Goal: Information Seeking & Learning: Check status

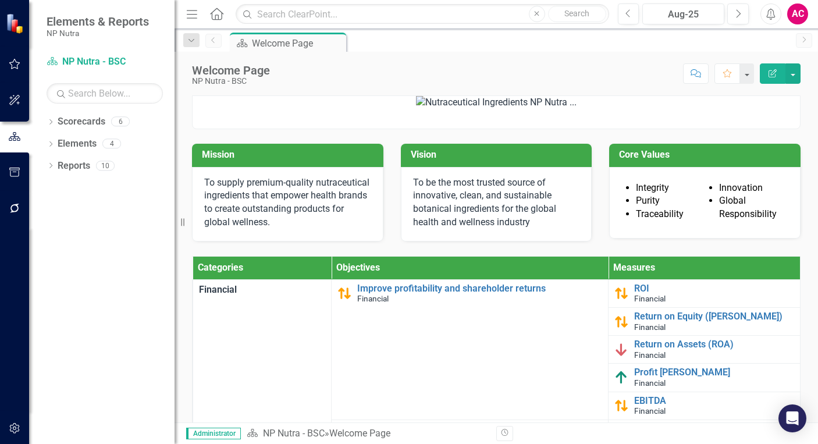
click at [592, 76] on div "Score: N/A Aug-25 Completed Comment Favorite Edit Report" at bounding box center [538, 73] width 525 height 20
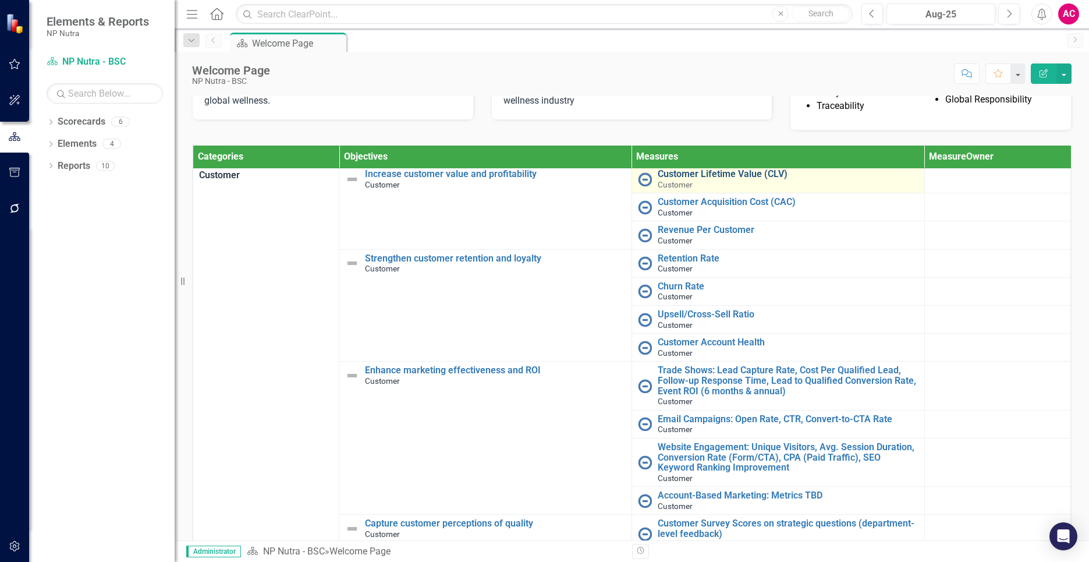
scroll to position [301, 0]
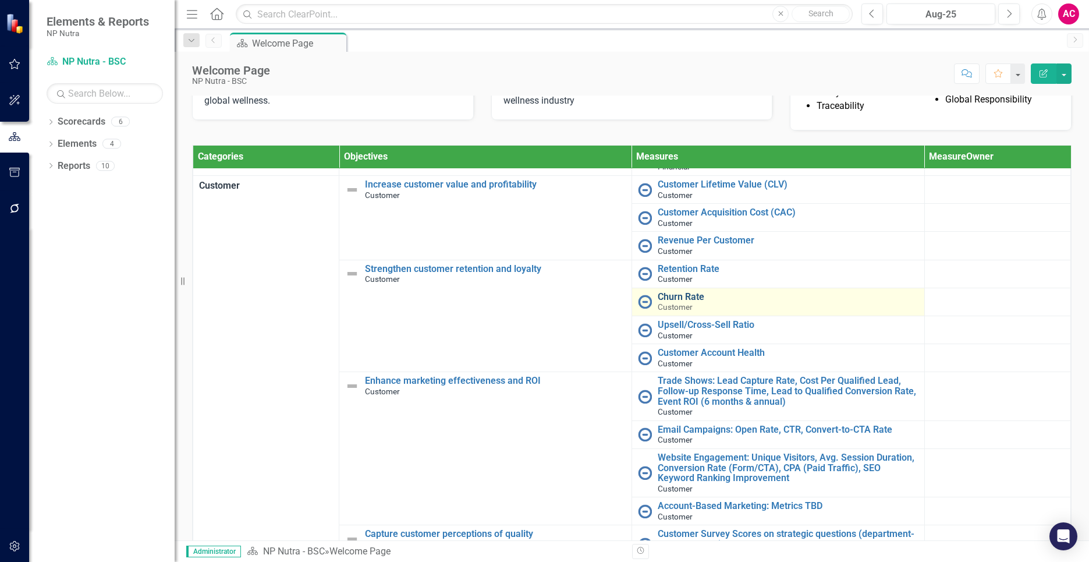
click at [666, 302] on link "Churn Rate" at bounding box center [788, 297] width 261 height 10
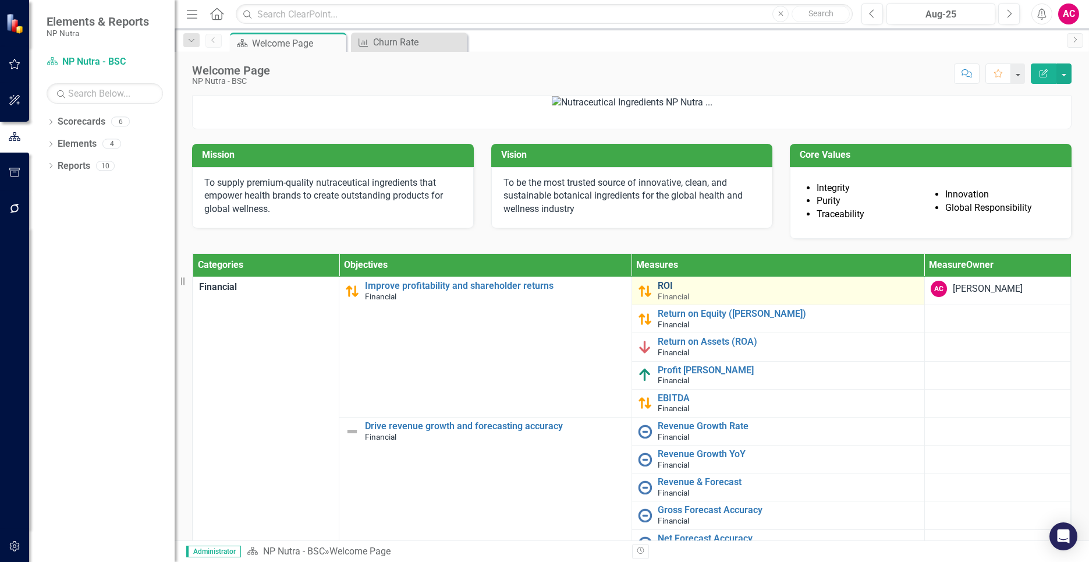
click at [658, 291] on link "ROI" at bounding box center [788, 286] width 261 height 10
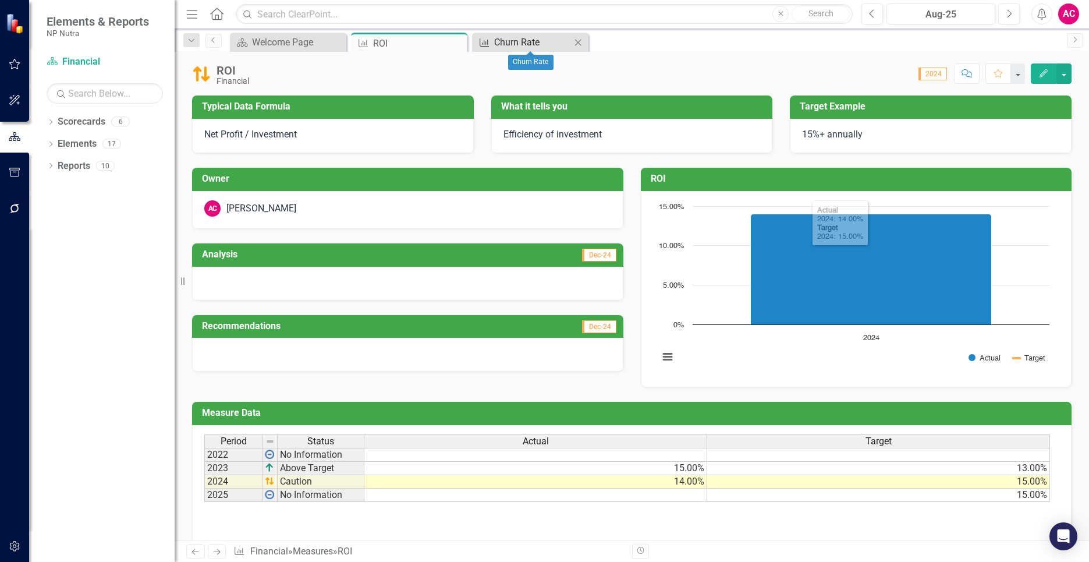
click at [513, 41] on div "Churn Rate" at bounding box center [532, 42] width 77 height 15
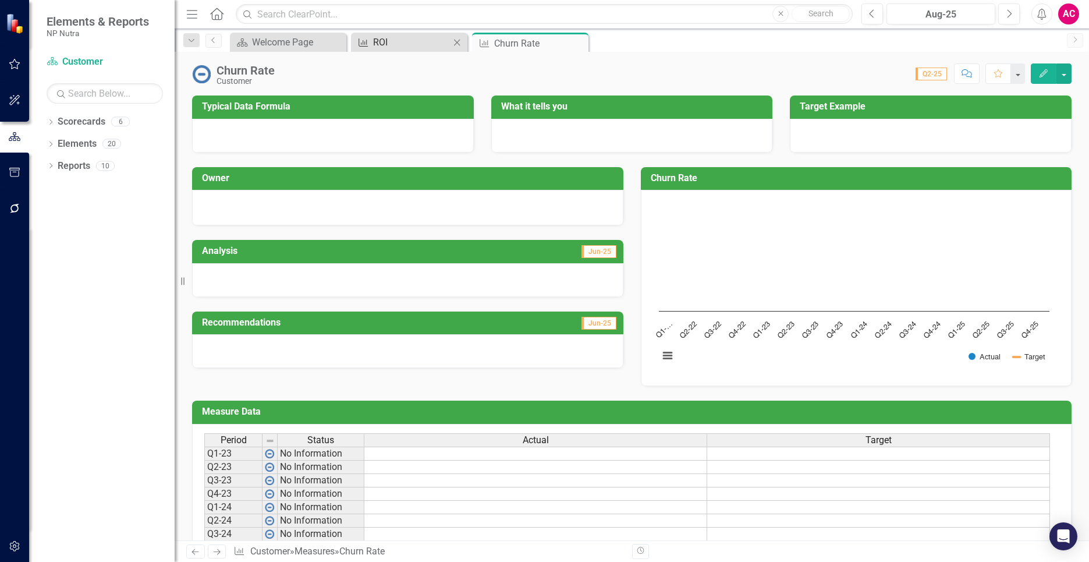
click at [394, 39] on div "ROI" at bounding box center [411, 42] width 77 height 15
